Goal: Task Accomplishment & Management: Use online tool/utility

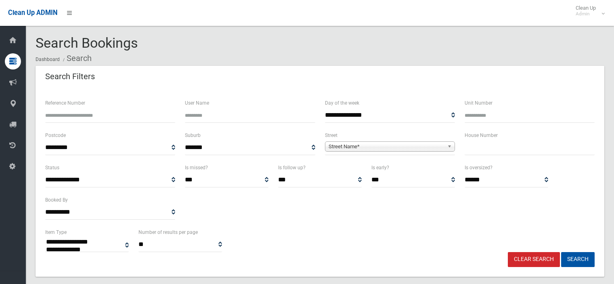
select select
click at [339, 142] on span "Street Name*" at bounding box center [385, 147] width 115 height 10
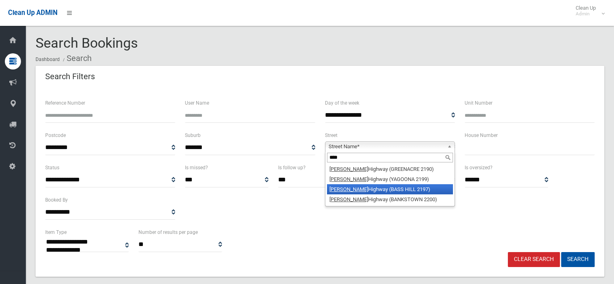
type input "****"
click at [355, 187] on li "Hume Highway (BASS HILL 2197)" at bounding box center [390, 189] width 126 height 10
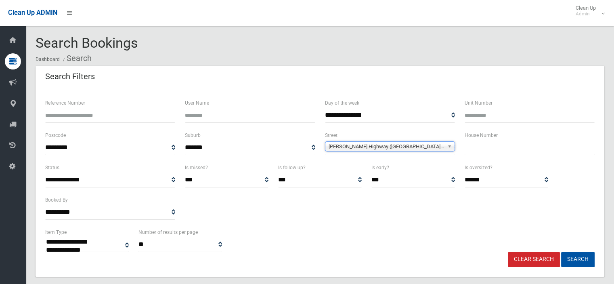
click at [508, 155] on div "House Number" at bounding box center [530, 146] width 140 height 32
click at [495, 145] on input "text" at bounding box center [529, 147] width 130 height 15
type input "***"
click at [572, 255] on button "Search" at bounding box center [577, 259] width 33 height 15
select select
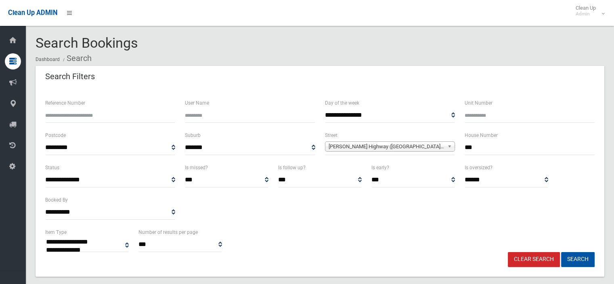
click at [478, 148] on input "***" at bounding box center [529, 147] width 130 height 15
type input "***"
click at [574, 253] on button "Search" at bounding box center [577, 259] width 33 height 15
select select
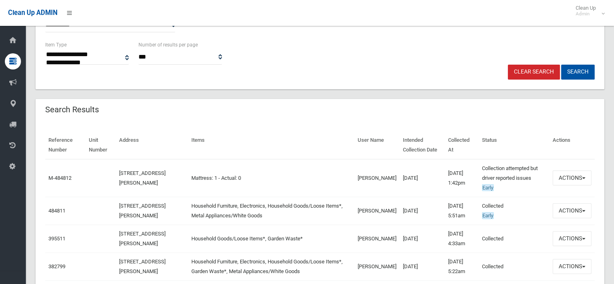
scroll to position [202, 0]
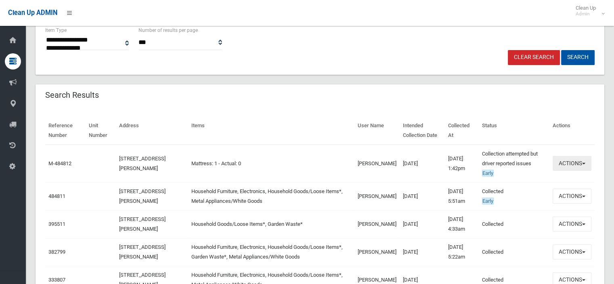
click at [569, 162] on button "Actions" at bounding box center [571, 163] width 39 height 15
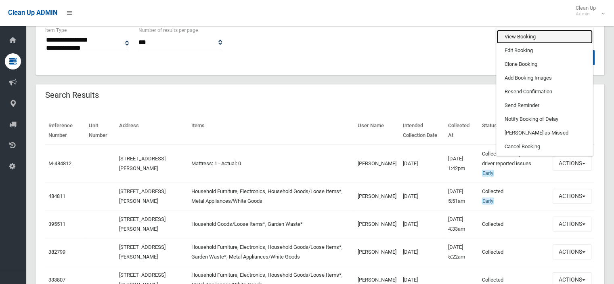
click at [531, 33] on link "View Booking" at bounding box center [544, 37] width 96 height 14
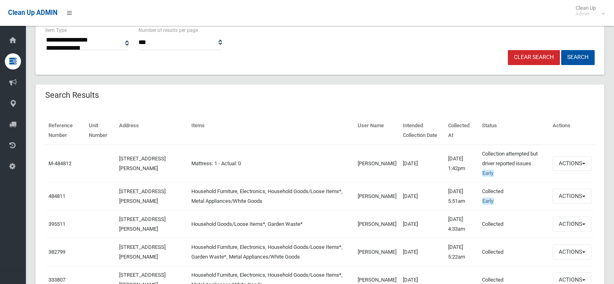
click at [524, 55] on link "Clear Search" at bounding box center [534, 57] width 52 height 15
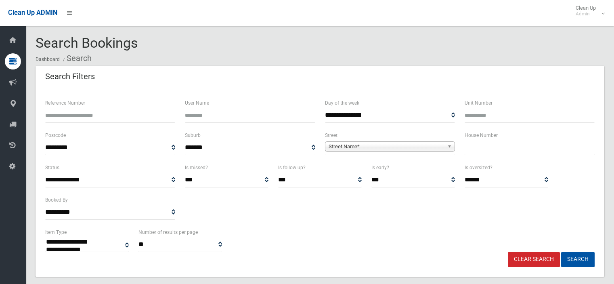
select select
click at [355, 147] on span "Street Name*" at bounding box center [385, 147] width 115 height 10
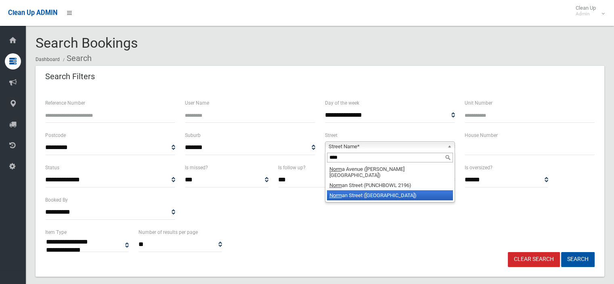
type input "****"
click at [343, 190] on li "Norm an Street (CONDELL PARK 2200)" at bounding box center [390, 195] width 126 height 10
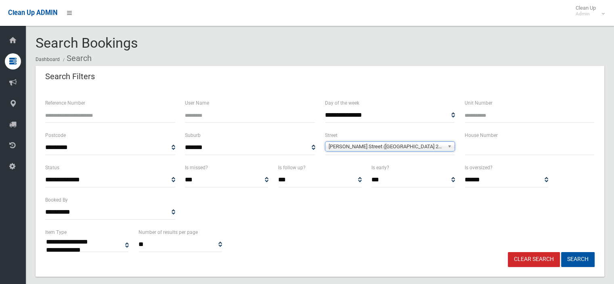
click at [495, 151] on input "text" at bounding box center [529, 147] width 130 height 15
type input "*"
click at [575, 257] on button "Search" at bounding box center [577, 259] width 33 height 15
select select
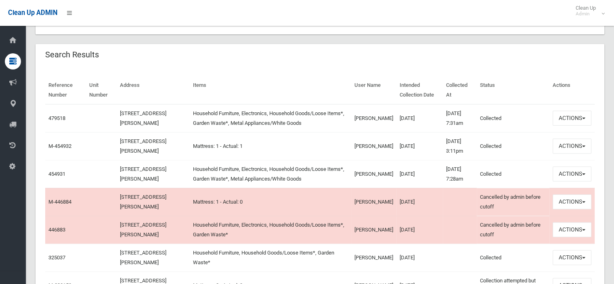
scroll to position [202, 0]
